Goal: Task Accomplishment & Management: Use online tool/utility

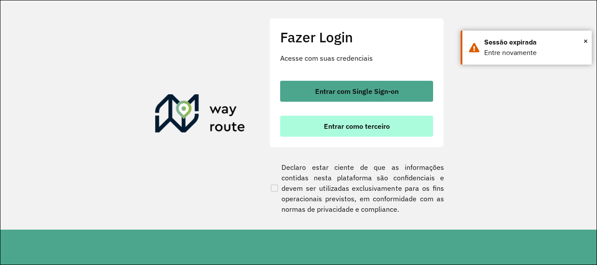
click at [324, 136] on button "Entrar como terceiro" at bounding box center [356, 126] width 153 height 21
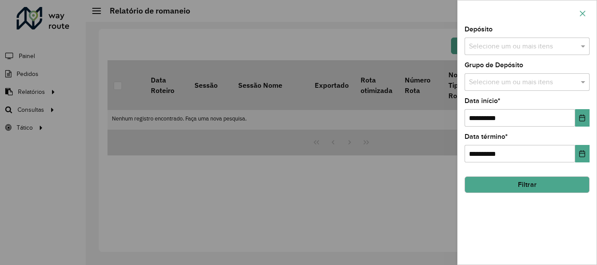
click at [583, 10] on icon "button" at bounding box center [582, 13] width 7 height 7
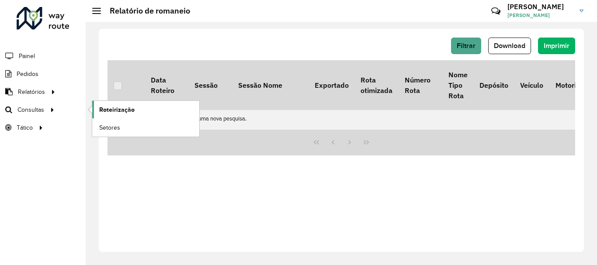
click at [102, 106] on span "Roteirização" at bounding box center [116, 109] width 35 height 9
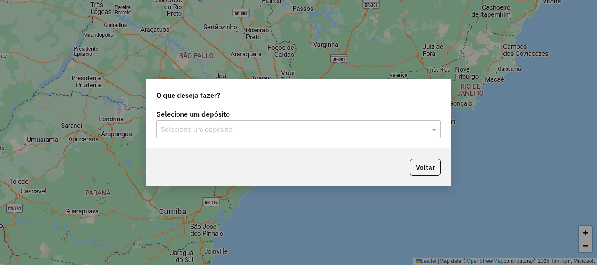
click at [273, 131] on input "text" at bounding box center [290, 130] width 258 height 10
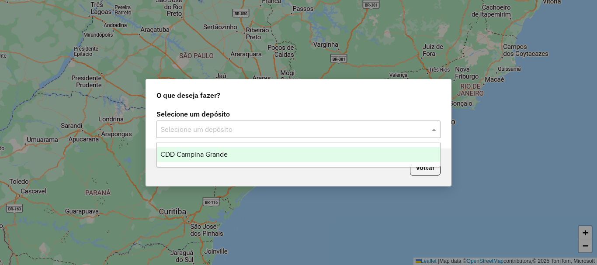
click at [280, 156] on div "CDD Campina Grande" at bounding box center [298, 154] width 283 height 15
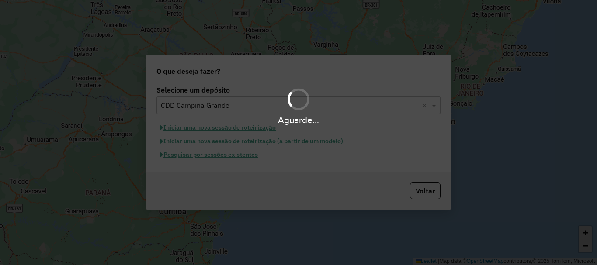
click at [233, 161] on div "Aguarde..." at bounding box center [298, 132] width 597 height 265
click at [232, 160] on div "Aguarde..." at bounding box center [298, 132] width 597 height 265
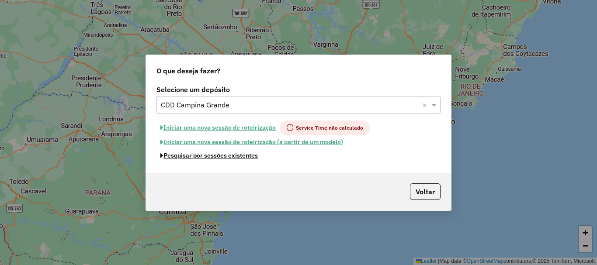
click at [232, 160] on button "Pesquisar por sessões existentes" at bounding box center [209, 156] width 105 height 14
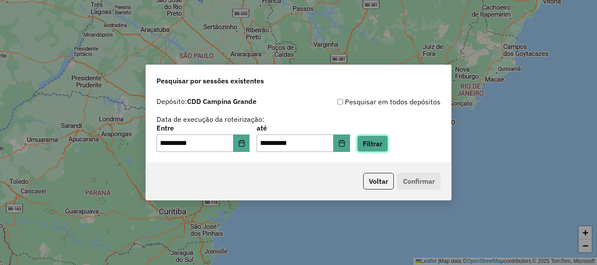
click at [383, 146] on button "Filtrar" at bounding box center [372, 144] width 31 height 17
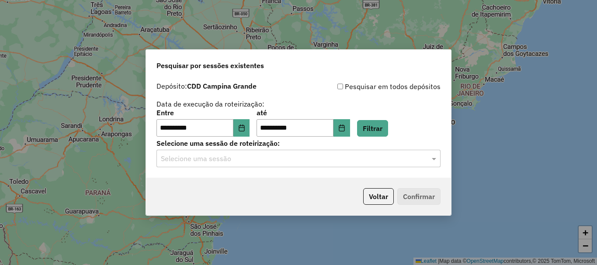
click at [286, 161] on input "text" at bounding box center [290, 159] width 258 height 10
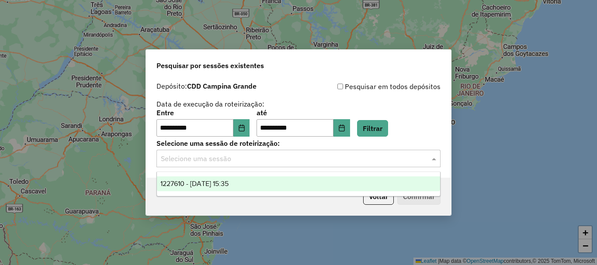
click at [280, 181] on div "1227610 - 11/08/2025 15:35" at bounding box center [298, 184] width 283 height 15
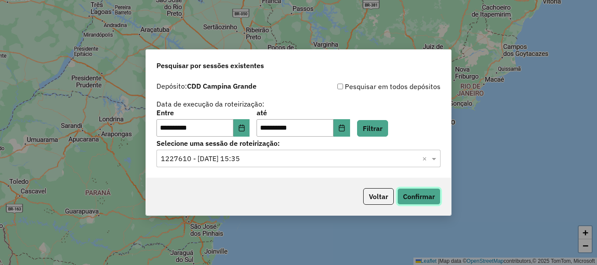
click at [414, 194] on button "Confirmar" at bounding box center [418, 196] width 43 height 17
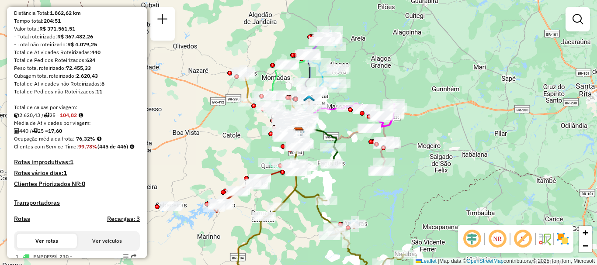
scroll to position [175, 0]
